Goal: Navigation & Orientation: Find specific page/section

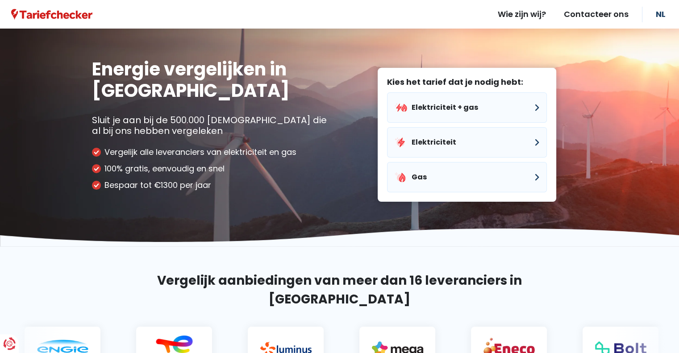
click at [305, 21] on header "Wie zijn wij? Contacteer ons NL Wie zijn wij? Contacteer ons NL Lang FR NL" at bounding box center [339, 14] width 679 height 29
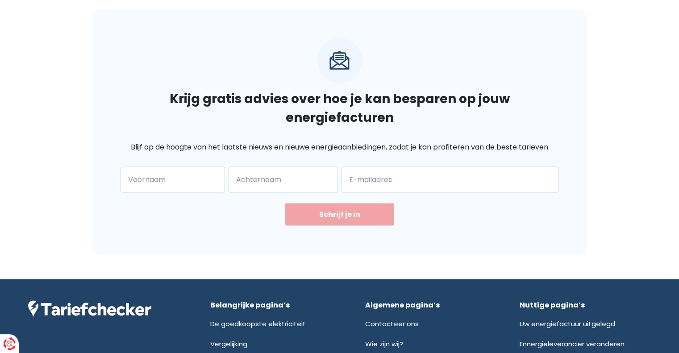
scroll to position [1788, 0]
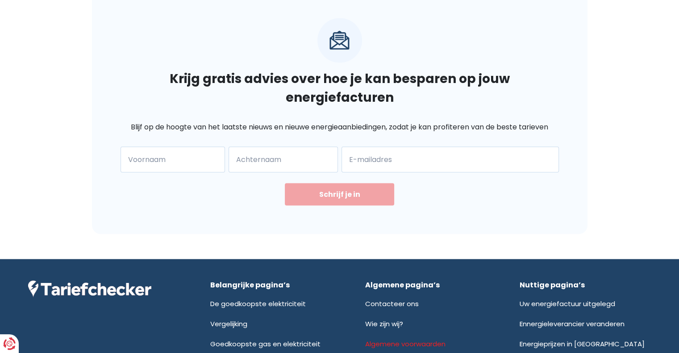
click at [387, 339] on link "Algemene voorwaarden" at bounding box center [405, 343] width 80 height 9
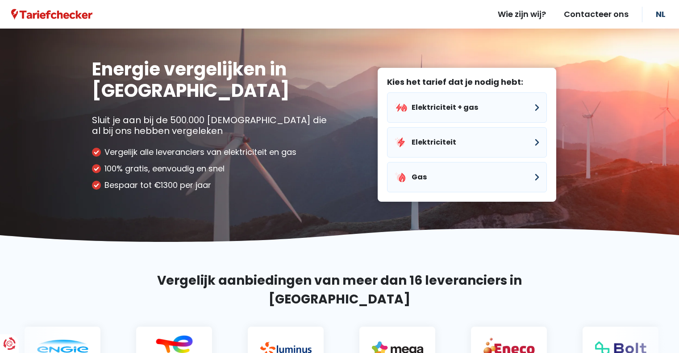
scroll to position [1777, 0]
